Goal: Complete application form

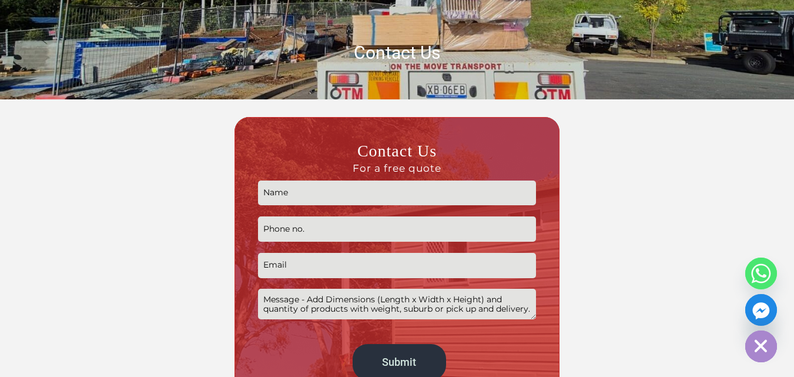
scroll to position [235, 0]
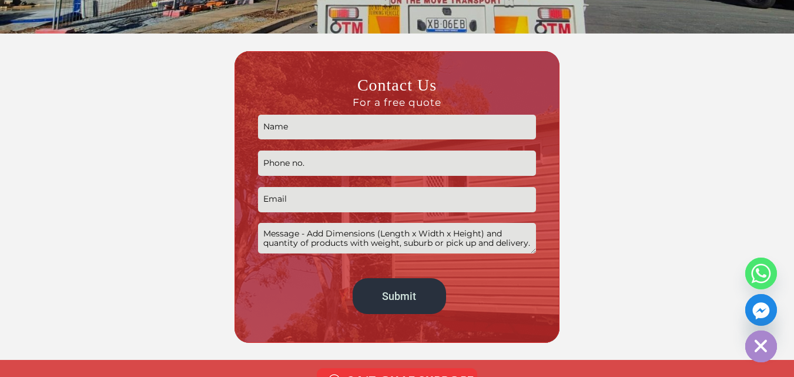
drag, startPoint x: 307, startPoint y: 129, endPoint x: 330, endPoint y: 140, distance: 24.7
click at [308, 130] on input "Contact form" at bounding box center [397, 127] width 278 height 25
type input "Eloise white"
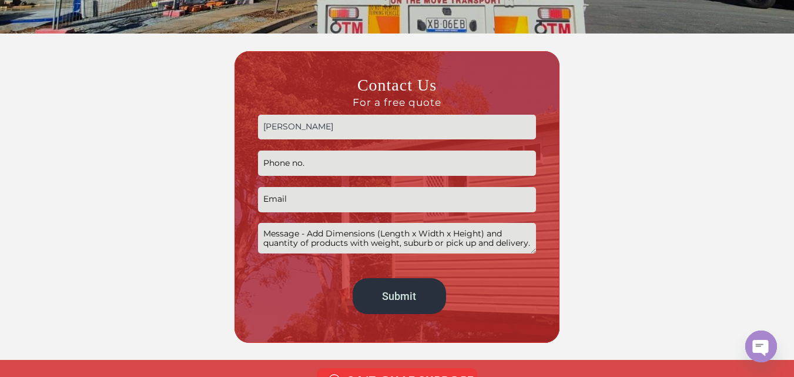
type input "2494494100"
type input "Eloise@theguestpostshop.com"
click at [383, 246] on textarea "Contact form" at bounding box center [397, 238] width 278 height 30
paste textarea "Hi, We provide guest posts on high quality blogs with strong authority and do-f…"
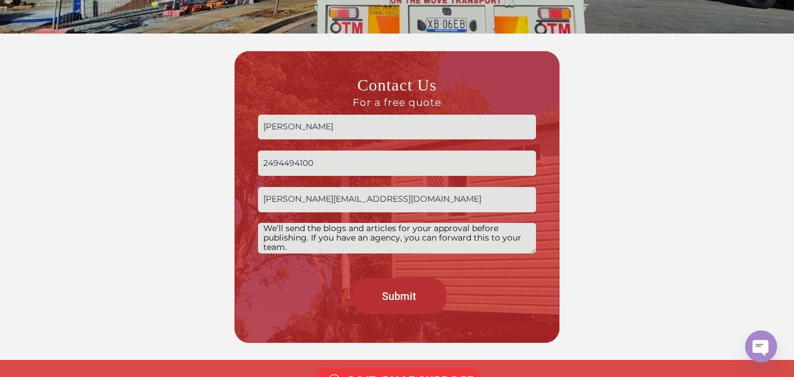
scroll to position [25, 0]
type textarea "Hi, We provide guest posts on high quality blogs with strong authority and do-f…"
click at [389, 293] on input "Submit" at bounding box center [399, 296] width 93 height 36
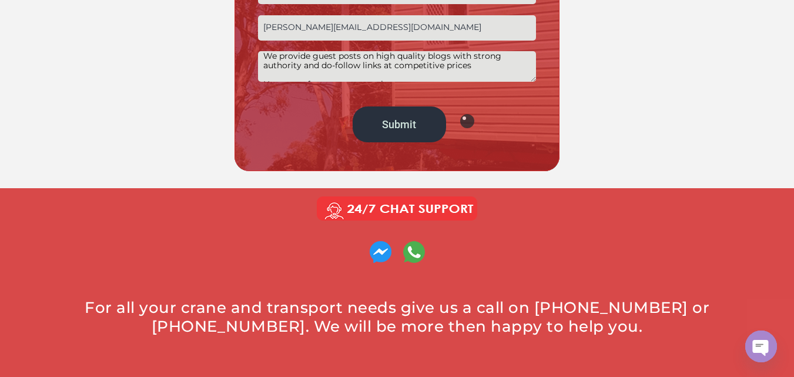
scroll to position [412, 0]
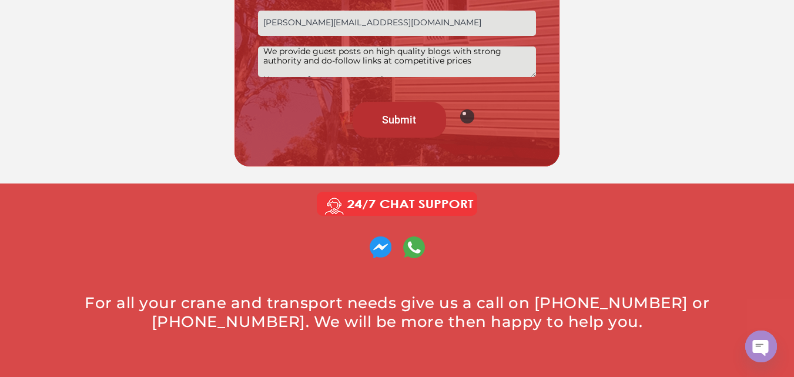
click at [376, 121] on input "Submit" at bounding box center [399, 120] width 93 height 36
